Goal: Information Seeking & Learning: Learn about a topic

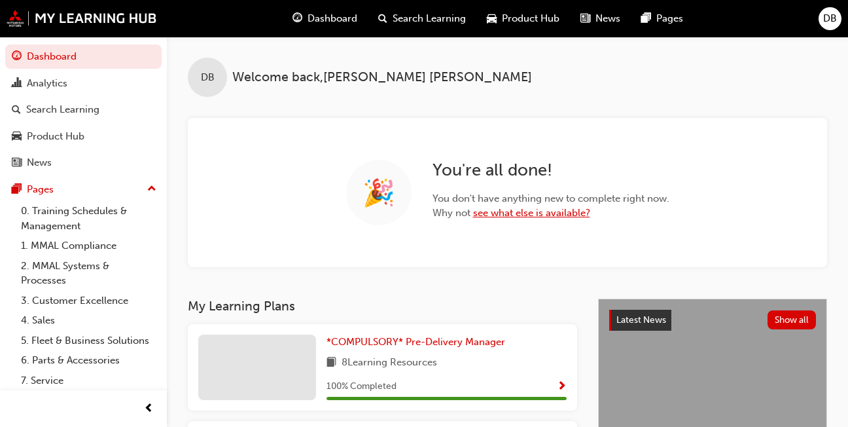
click at [518, 213] on link "see what else is available?" at bounding box center [531, 213] width 117 height 12
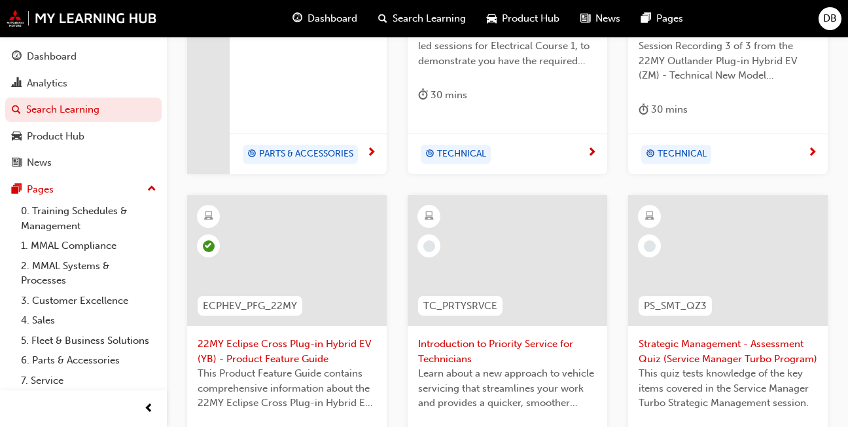
scroll to position [121, 0]
